Goal: Information Seeking & Learning: Learn about a topic

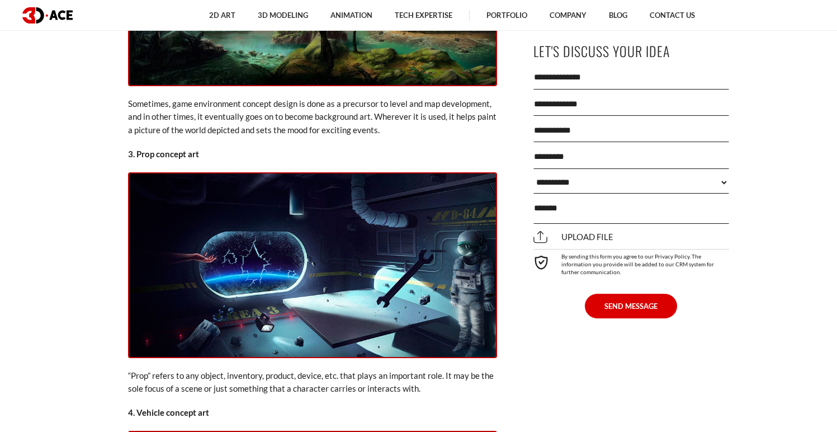
scroll to position [2496, 0]
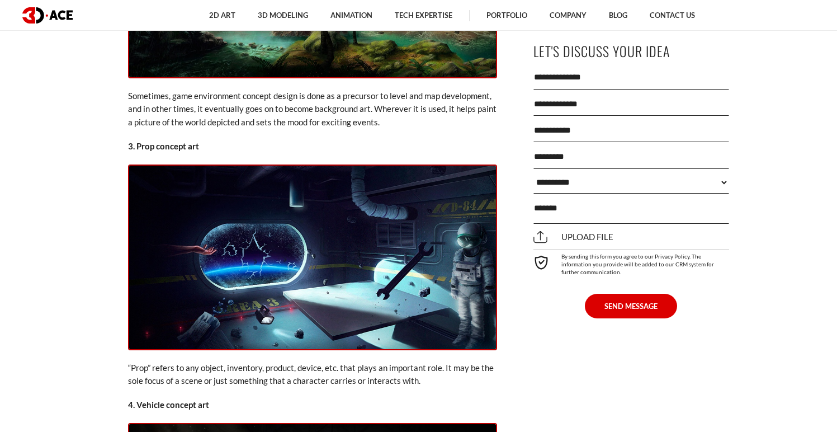
click at [197, 140] on p "3. Prop concept art" at bounding box center [312, 146] width 369 height 13
copy div "3. Prop concept art"
click at [246, 361] on p "“Prop” refers to any object, inventory, product, device, etc. that plays an imp…" at bounding box center [312, 374] width 369 height 26
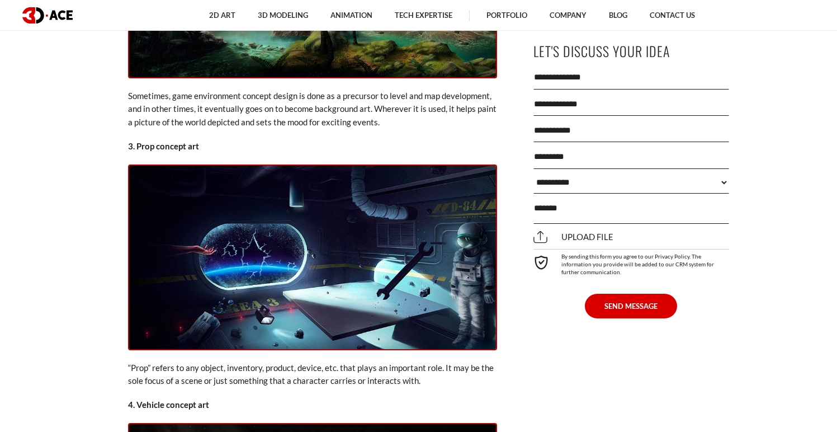
click at [246, 361] on p "“Prop” refers to any object, inventory, product, device, etc. that plays an imp…" at bounding box center [312, 374] width 369 height 26
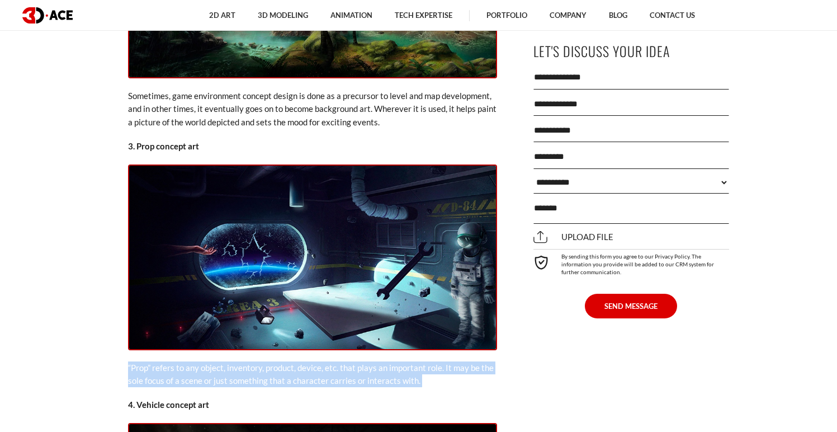
copy div "“Prop” refers to any object, inventory, product, device, etc. that plays an imp…"
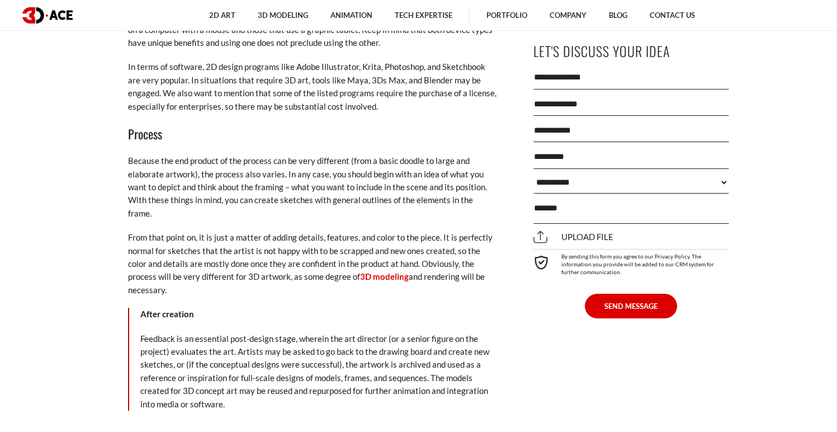
scroll to position [3633, 0]
